Goal: Task Accomplishment & Management: Manage account settings

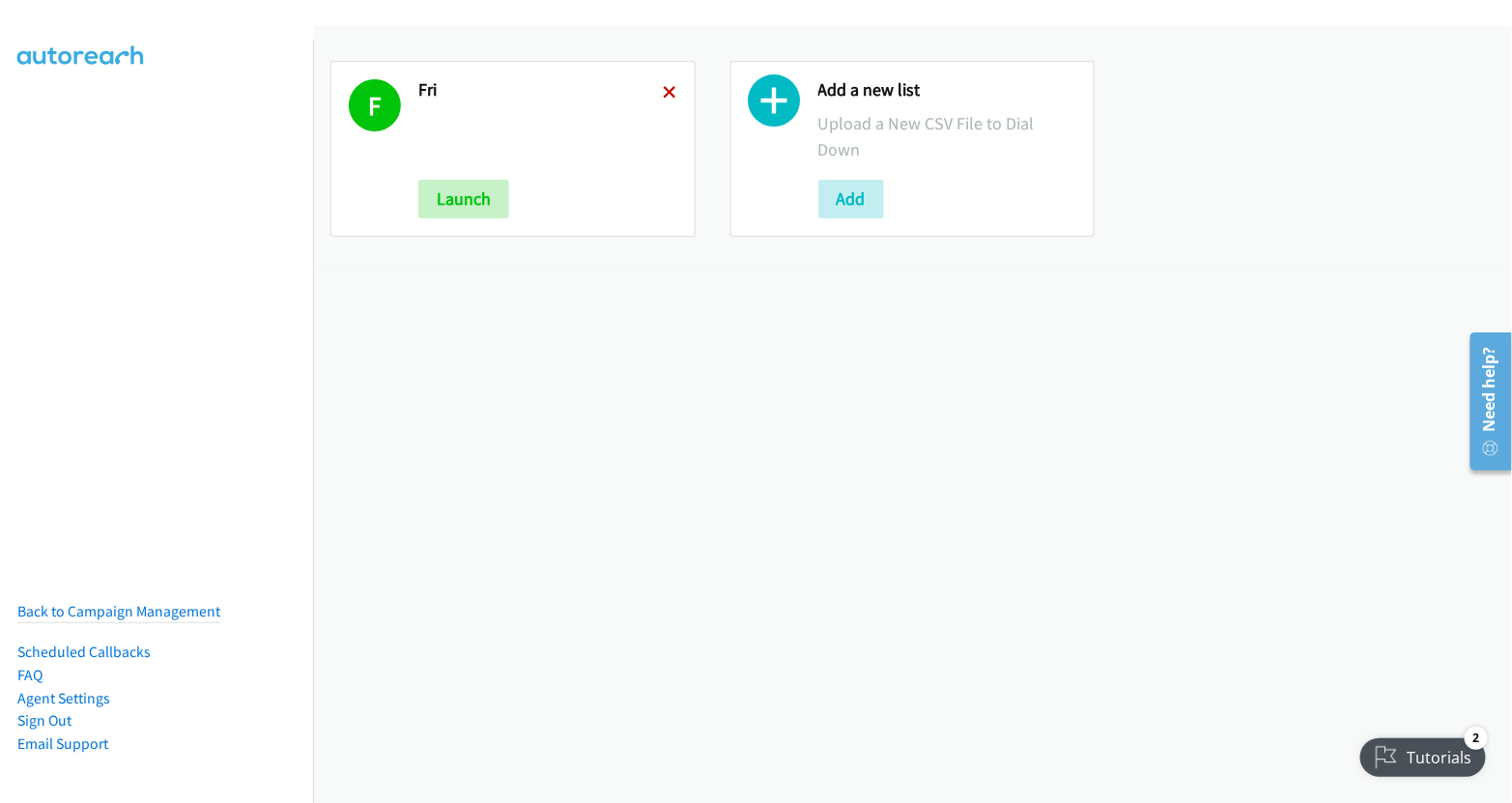
click at [666, 89] on icon at bounding box center [671, 94] width 14 height 14
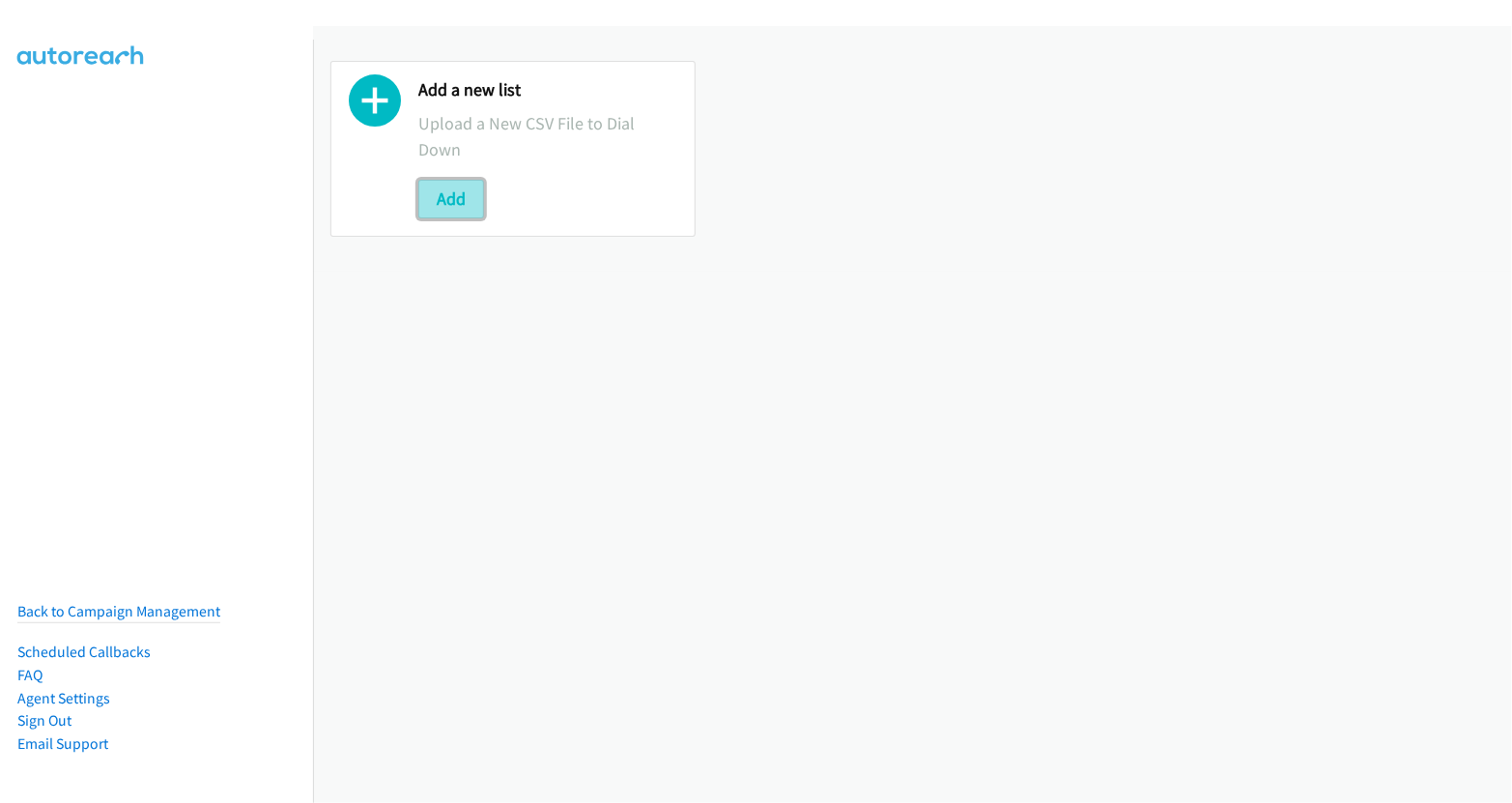
click at [449, 203] on button "Add" at bounding box center [451, 198] width 66 height 38
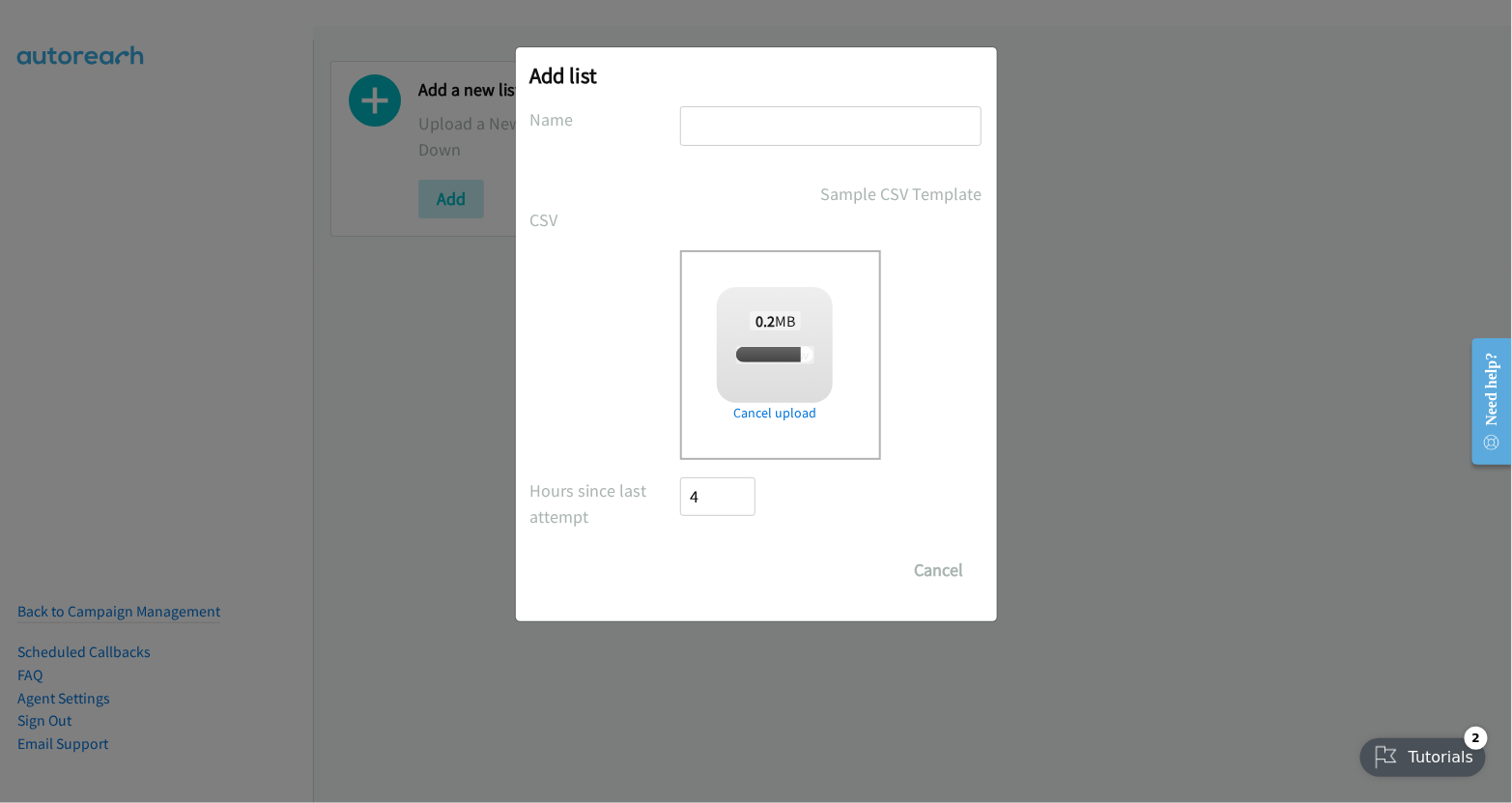
click at [754, 107] on input "text" at bounding box center [831, 126] width 302 height 39
checkbox input "true"
type input "fri"
click at [736, 559] on input "Save List" at bounding box center [732, 569] width 102 height 38
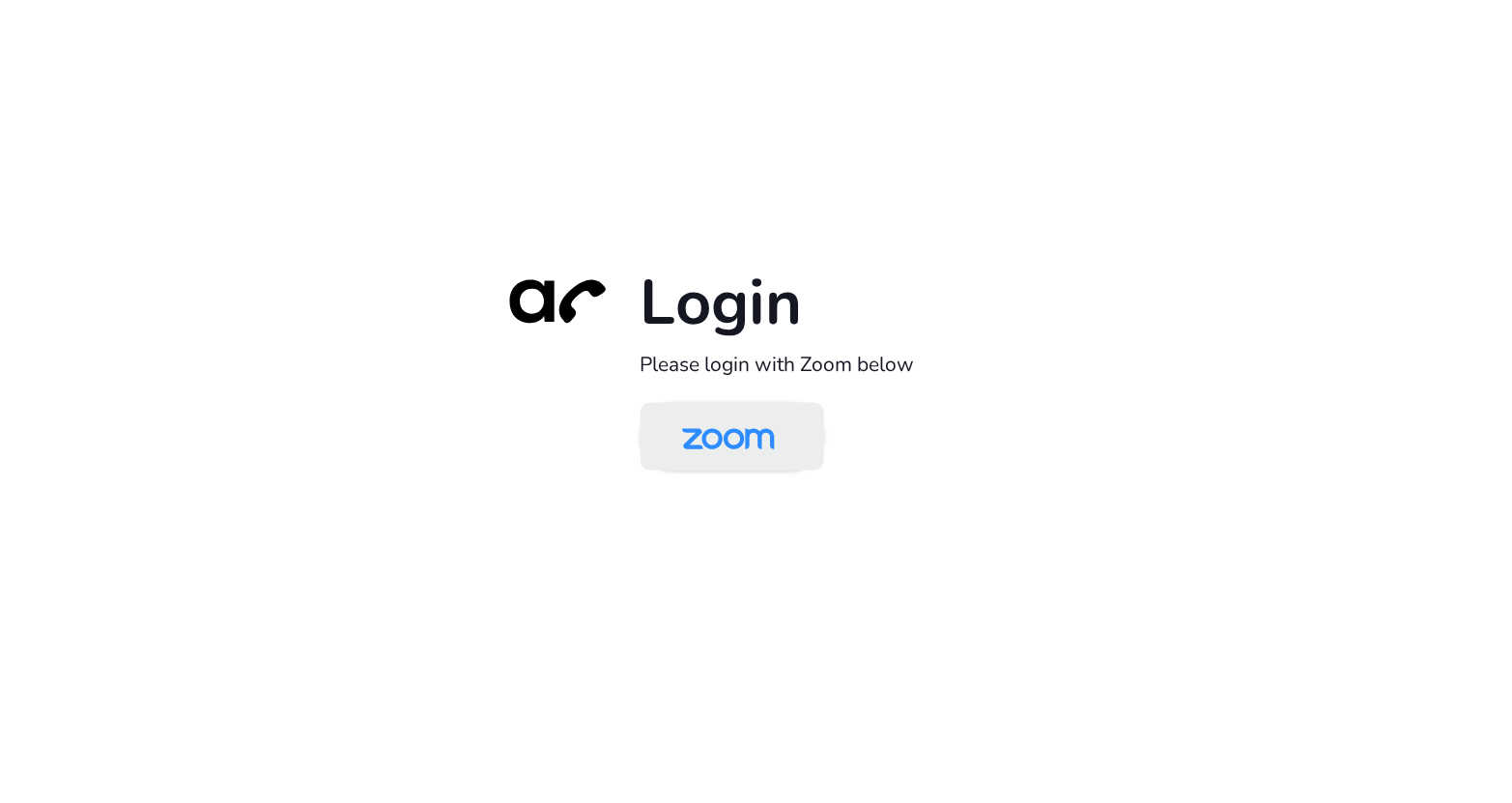
click at [739, 437] on img at bounding box center [728, 438] width 133 height 63
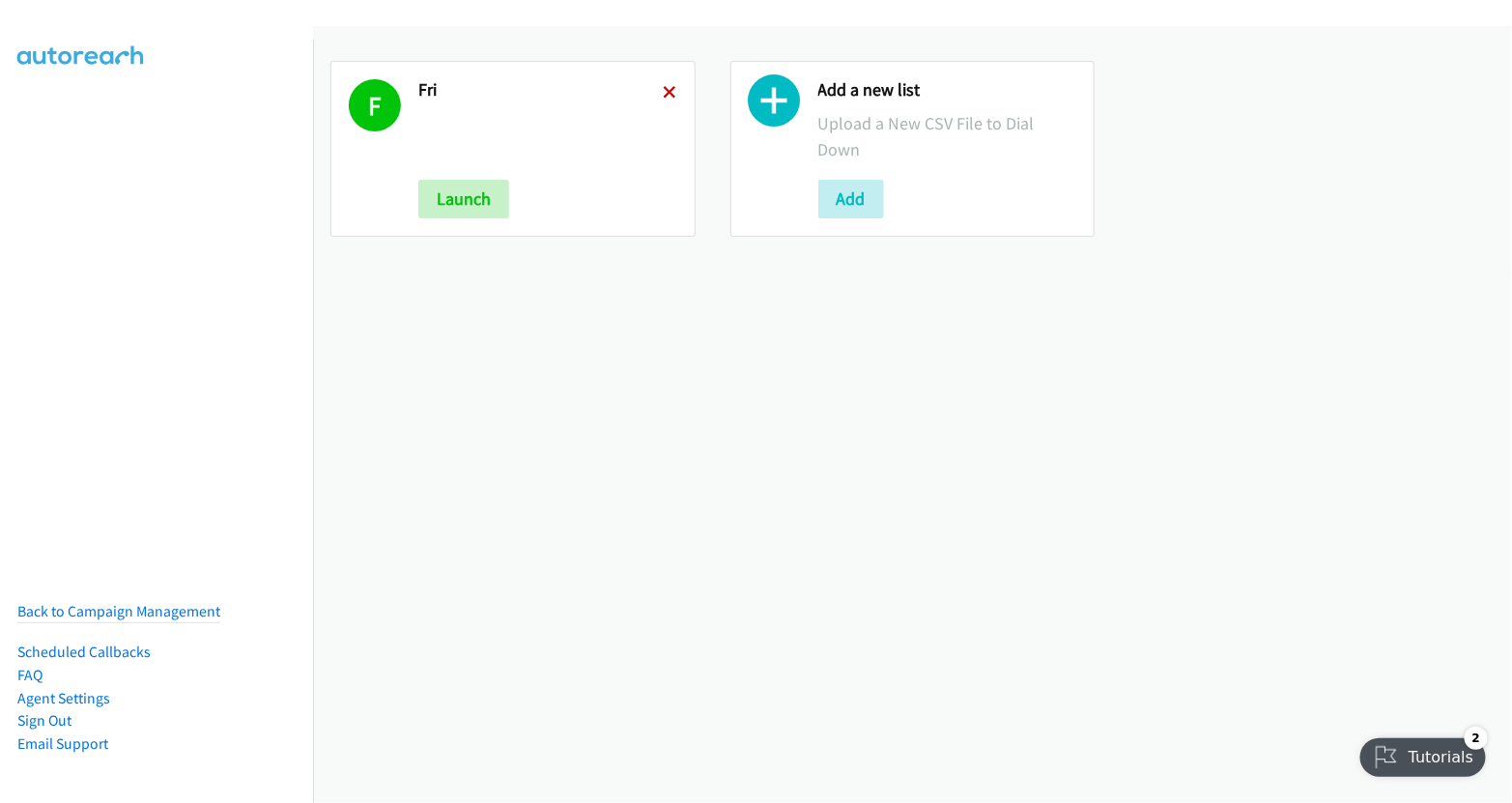
click at [666, 89] on icon at bounding box center [671, 94] width 14 height 14
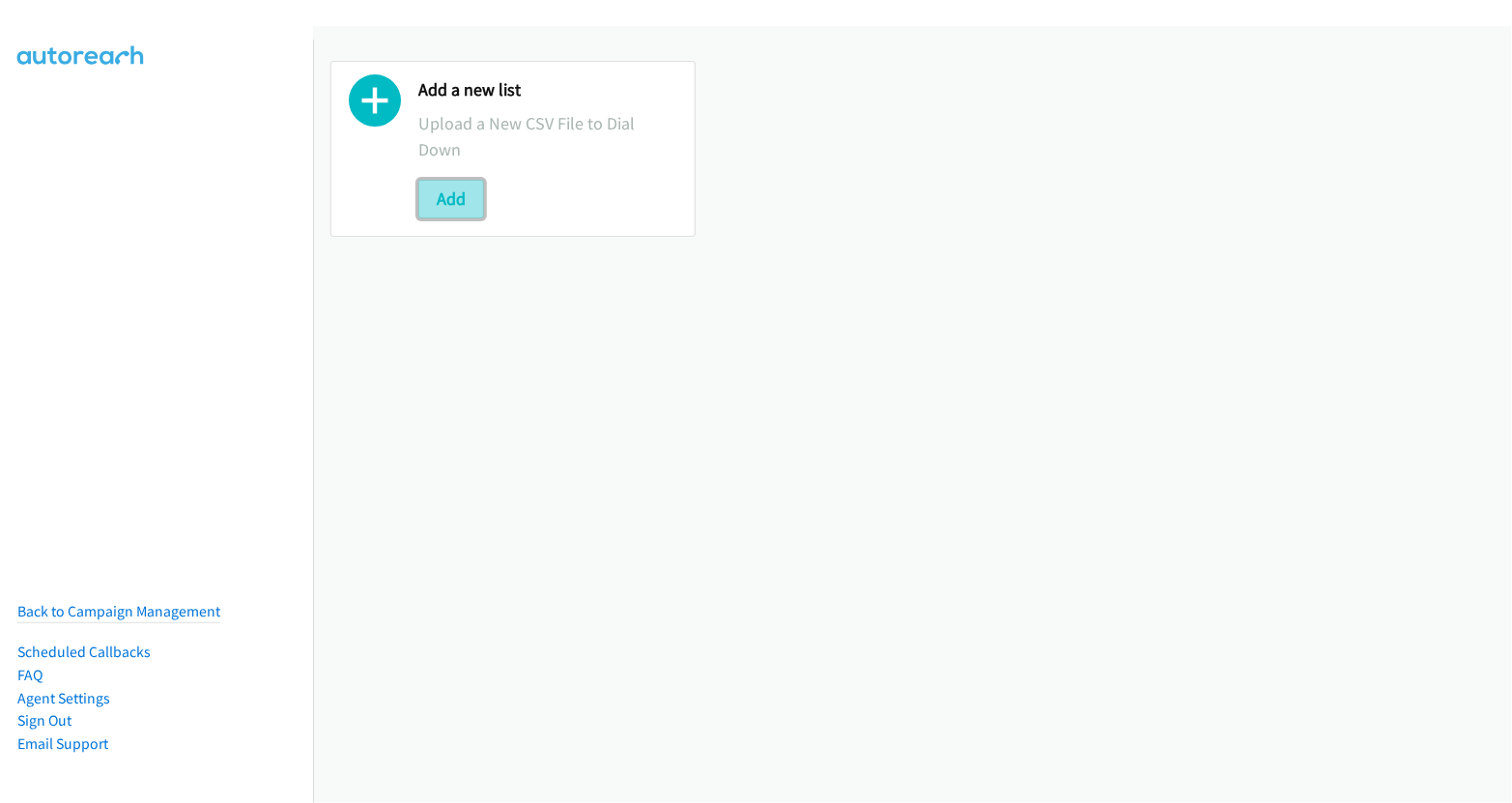
click at [461, 198] on button "Add" at bounding box center [451, 198] width 66 height 38
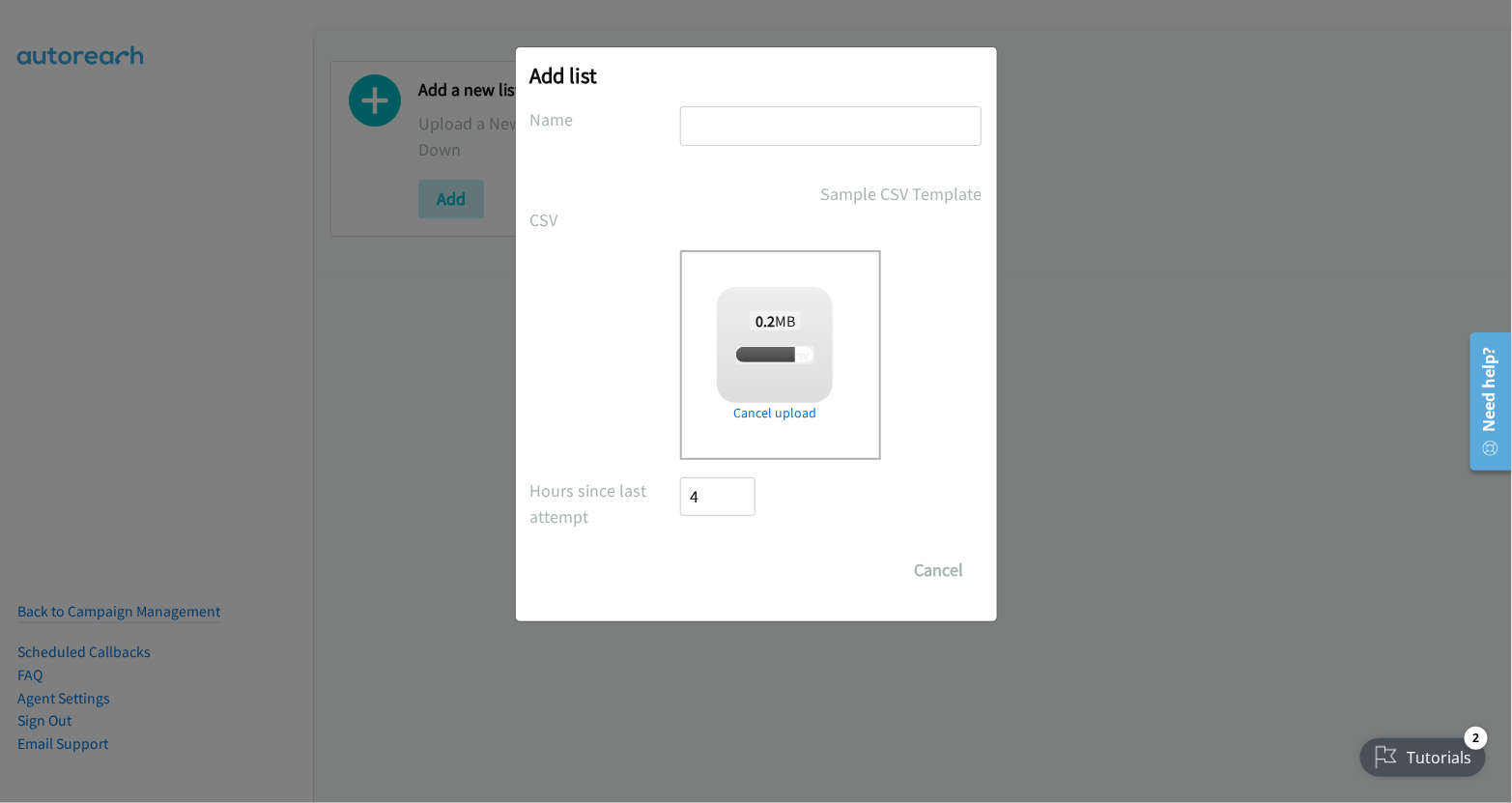
click at [770, 138] on input "text" at bounding box center [831, 126] width 302 height 39
checkbox input "true"
type input "fri"
click at [751, 568] on input "Save List" at bounding box center [732, 569] width 102 height 38
